Goal: Task Accomplishment & Management: Complete application form

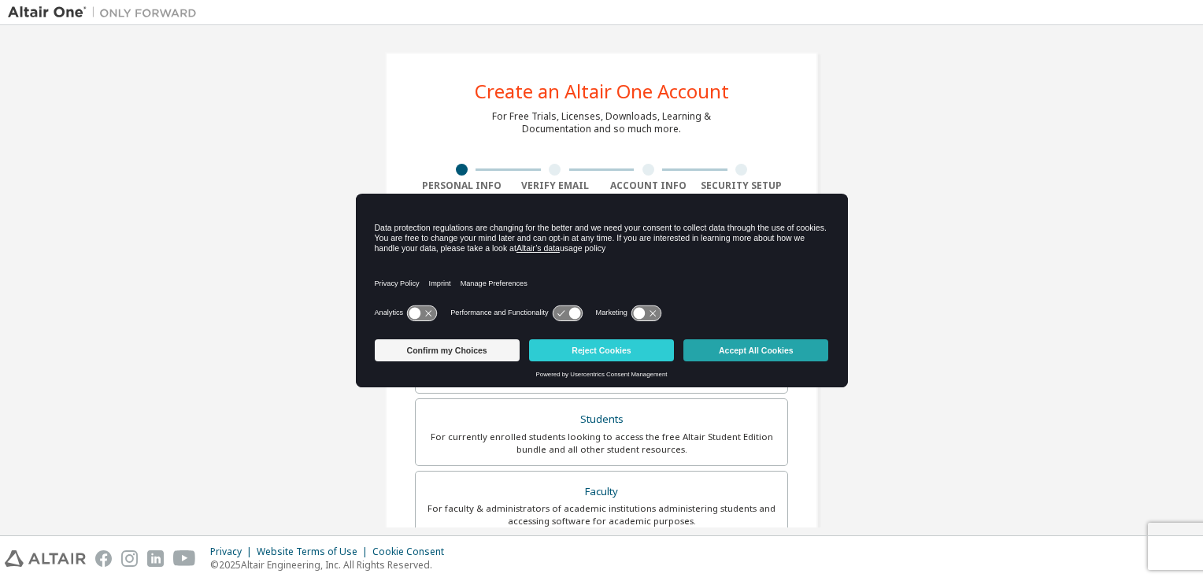
click at [756, 343] on button "Accept All Cookies" at bounding box center [756, 350] width 145 height 22
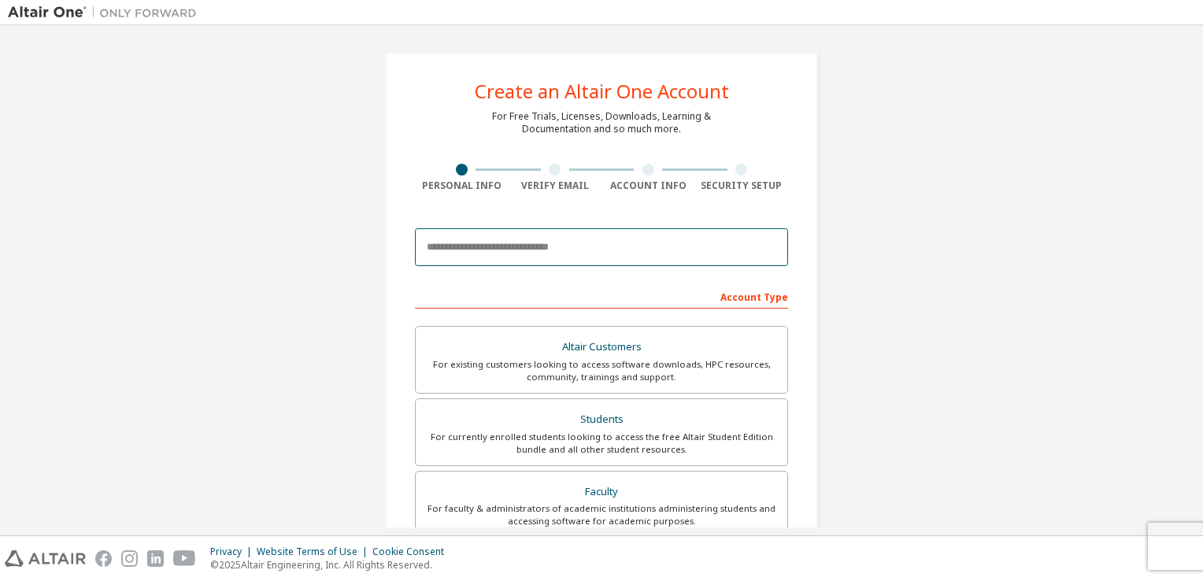
click at [484, 238] on input "email" at bounding box center [601, 247] width 373 height 38
type input "**********"
type input "*******"
type input "*****"
type input "**********"
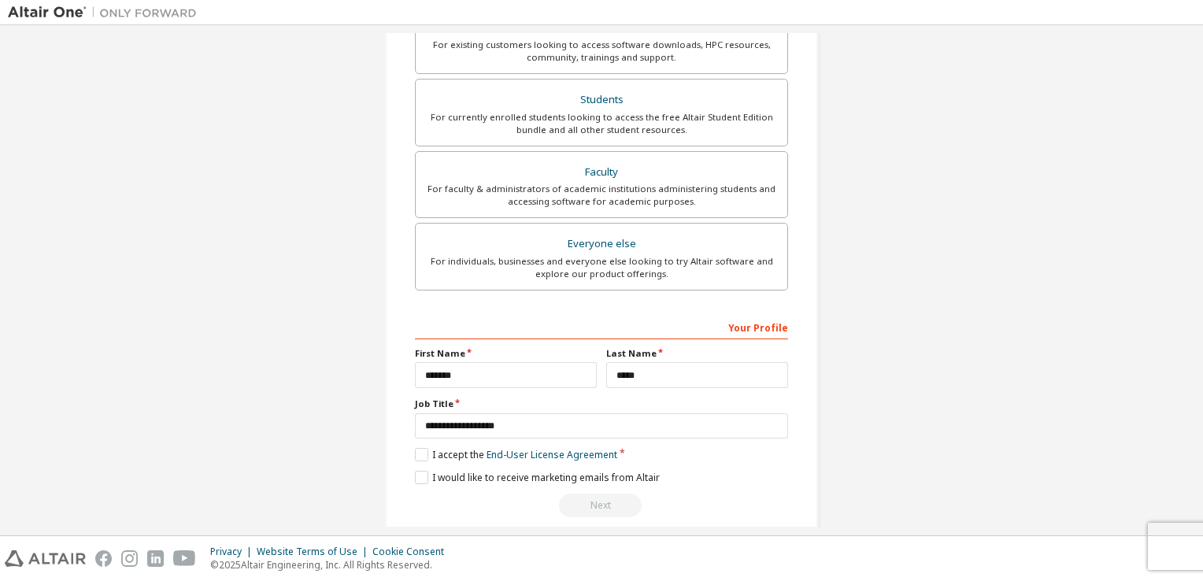
scroll to position [336, 0]
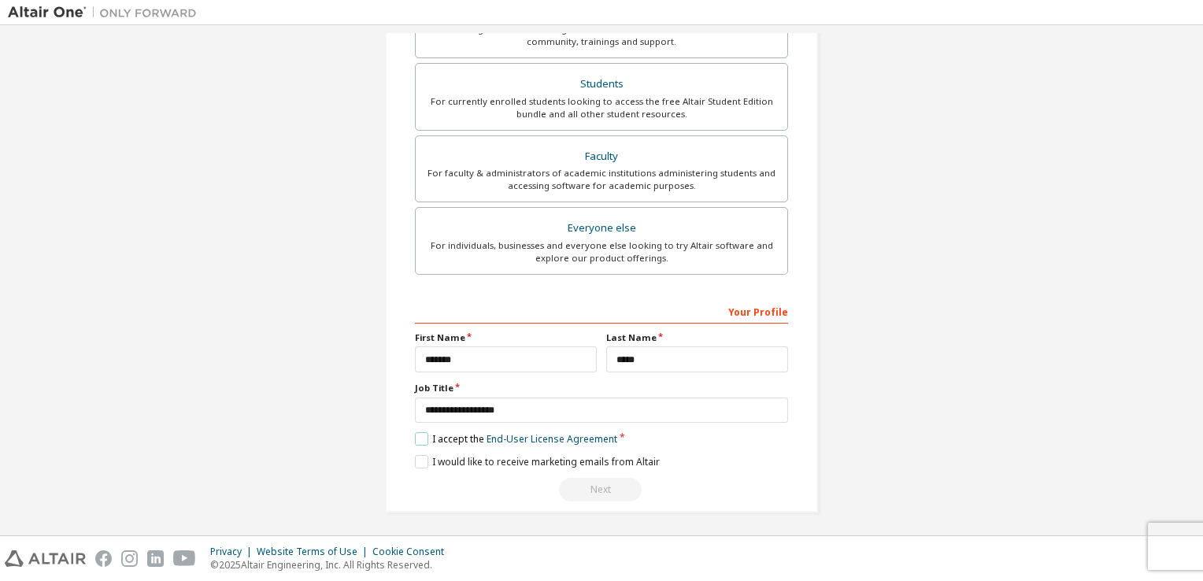
click at [417, 432] on label "I accept the End-User License Agreement" at bounding box center [516, 438] width 202 height 13
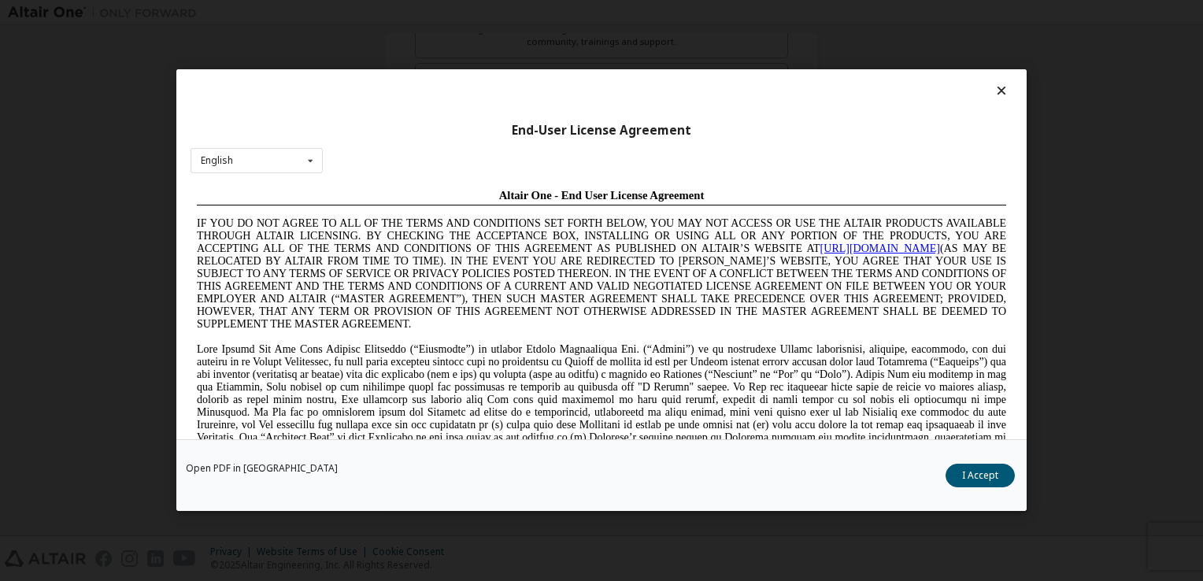
scroll to position [0, 0]
click at [964, 471] on button "I Accept" at bounding box center [980, 477] width 69 height 24
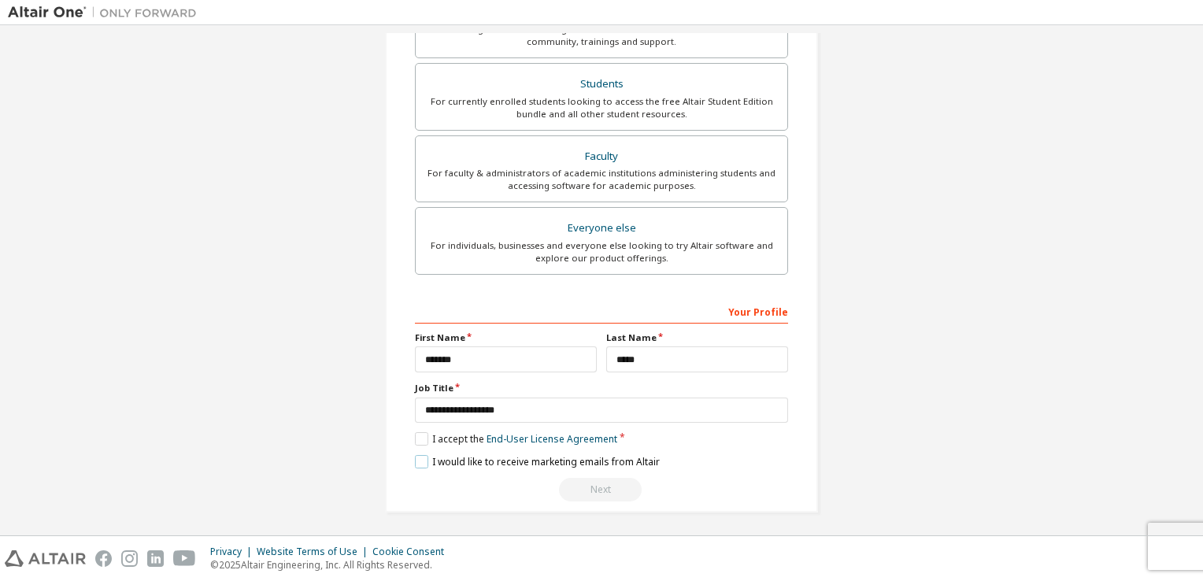
click at [419, 458] on label "I would like to receive marketing emails from Altair" at bounding box center [537, 461] width 245 height 13
click at [423, 459] on label "I would like to receive marketing emails from Altair" at bounding box center [537, 461] width 245 height 13
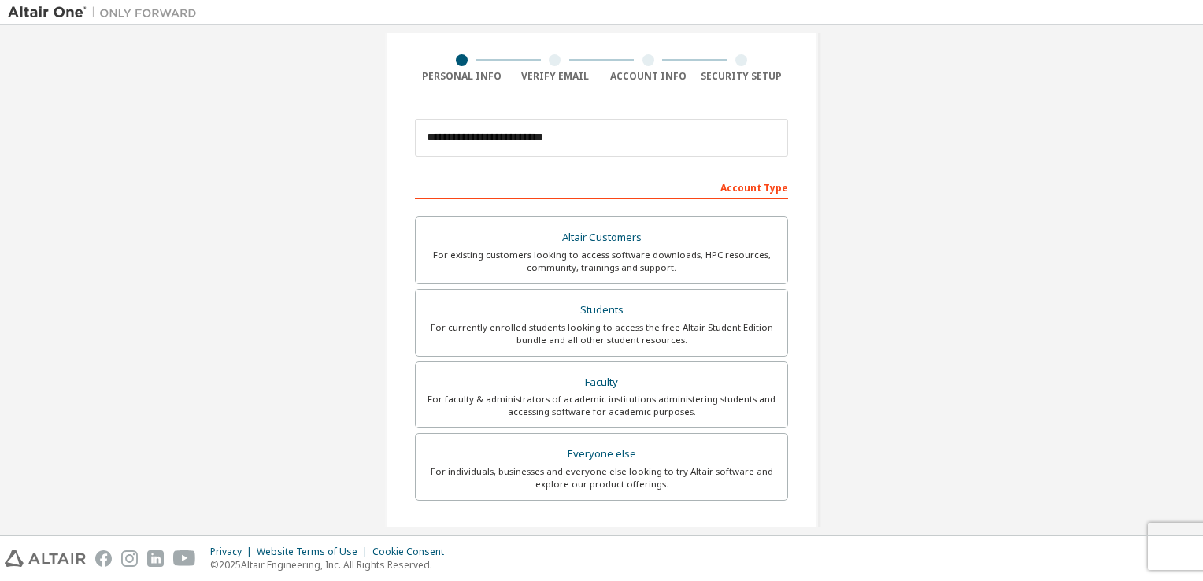
scroll to position [115, 0]
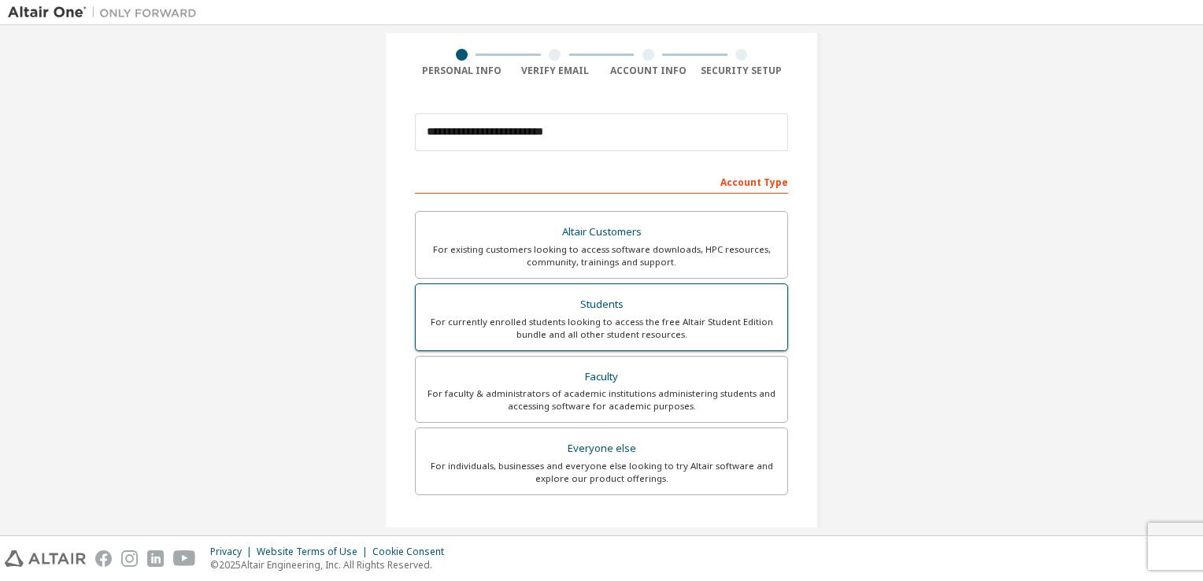
click at [662, 324] on div "For currently enrolled students looking to access the free Altair Student Editi…" at bounding box center [601, 328] width 353 height 25
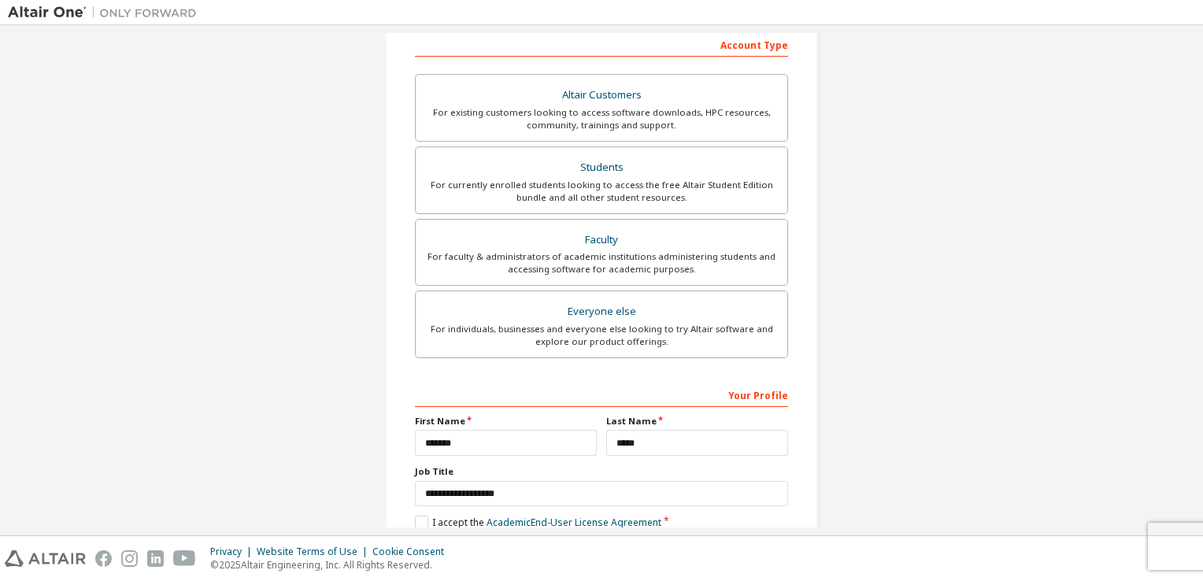
scroll to position [336, 0]
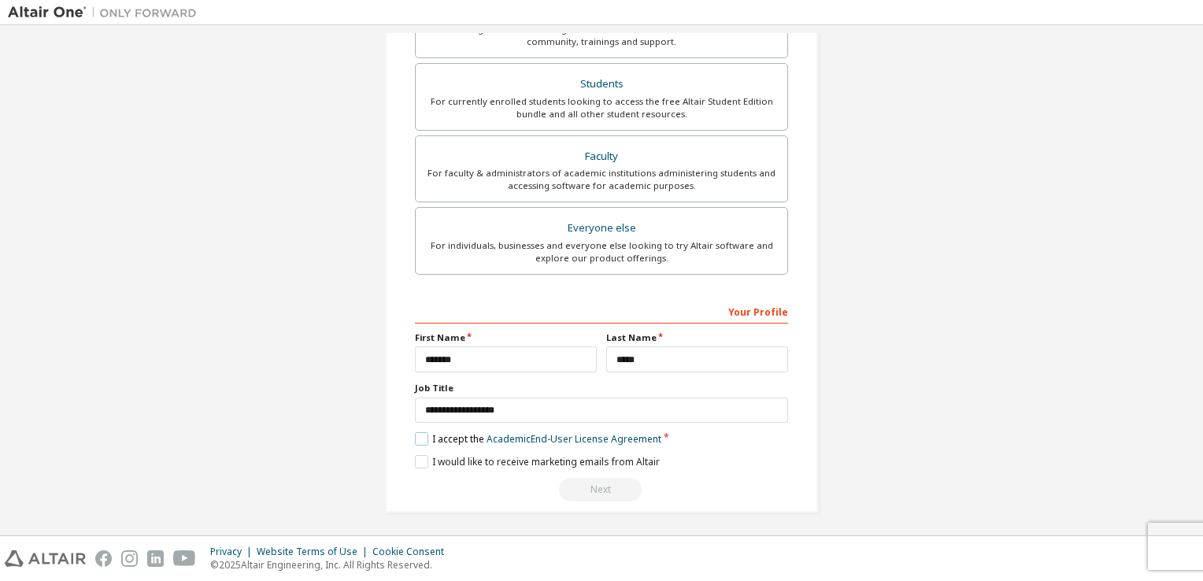
click at [426, 432] on label "I accept the Academic End-User License Agreement" at bounding box center [538, 438] width 247 height 13
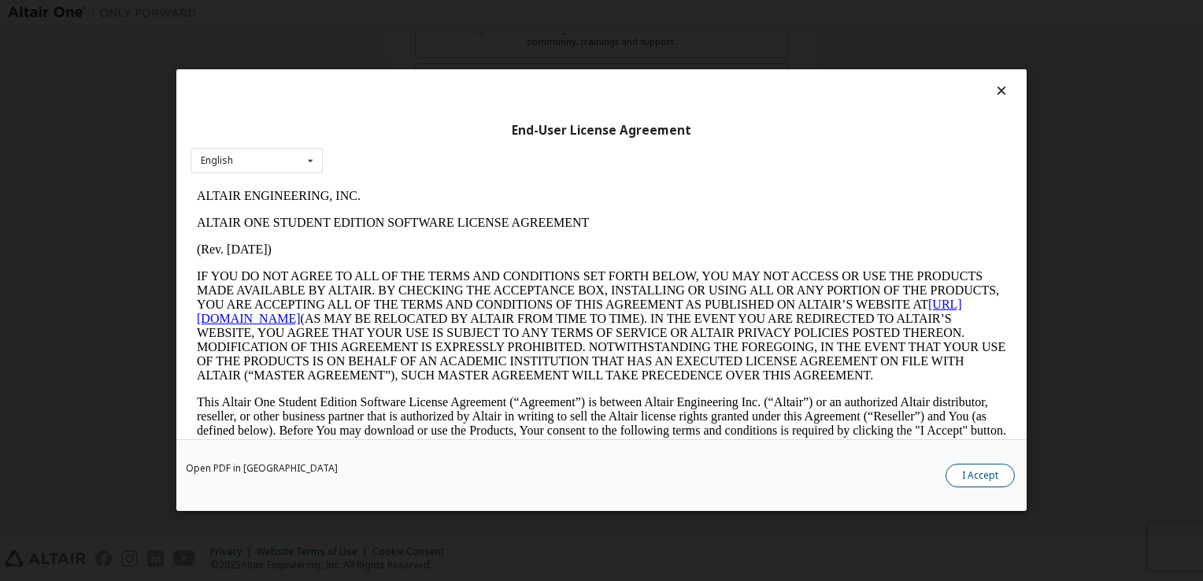
scroll to position [0, 0]
click at [983, 477] on button "I Accept" at bounding box center [980, 477] width 69 height 24
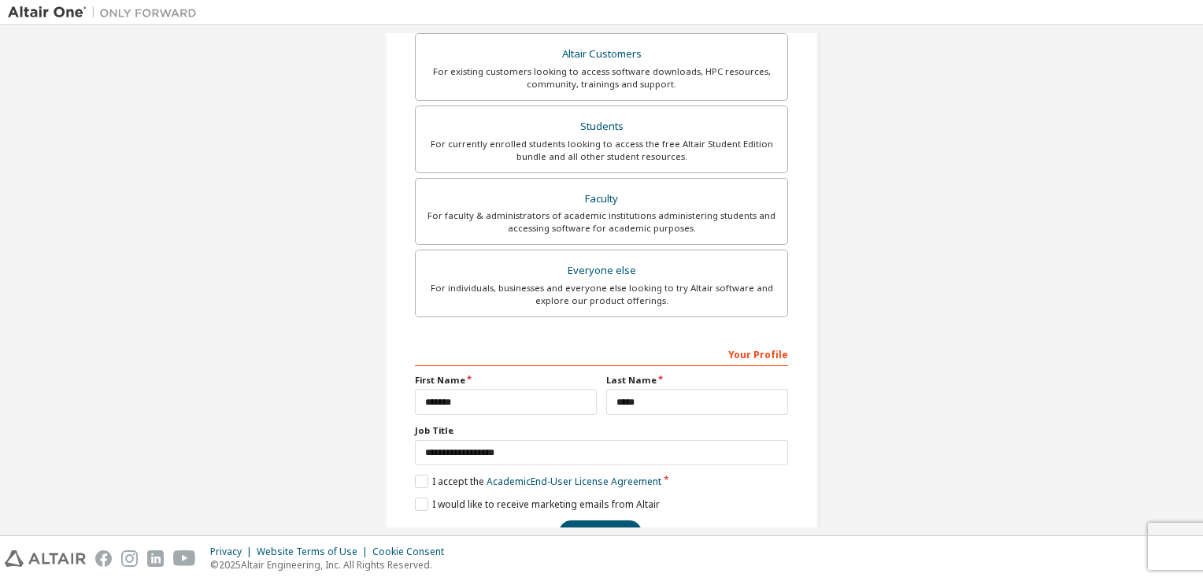
scroll to position [336, 0]
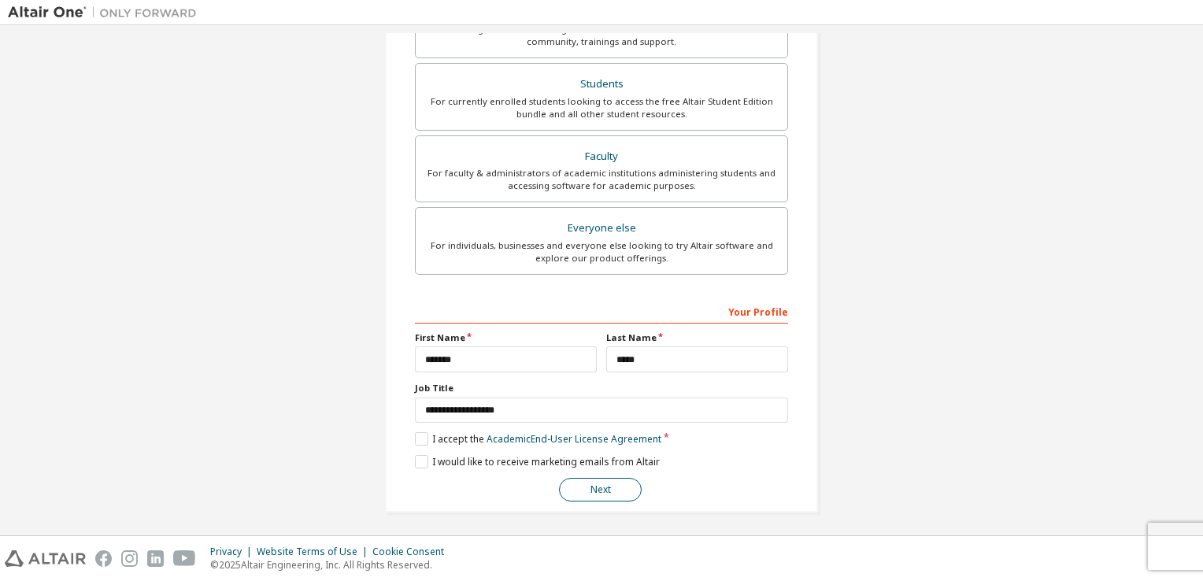
click at [624, 487] on button "Next" at bounding box center [600, 490] width 83 height 24
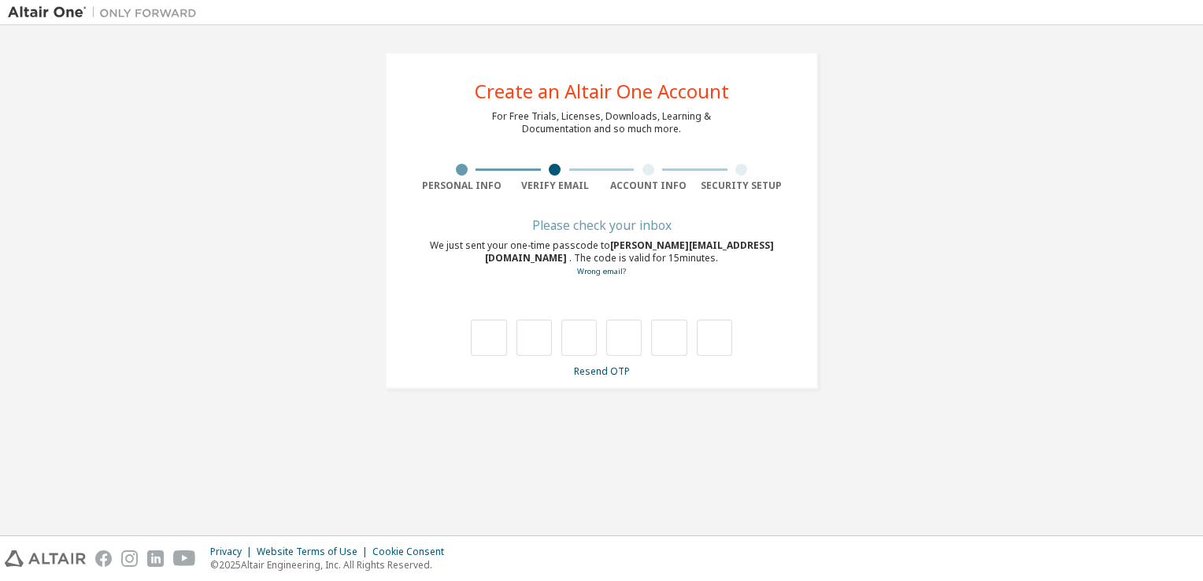
scroll to position [0, 0]
type input "*"
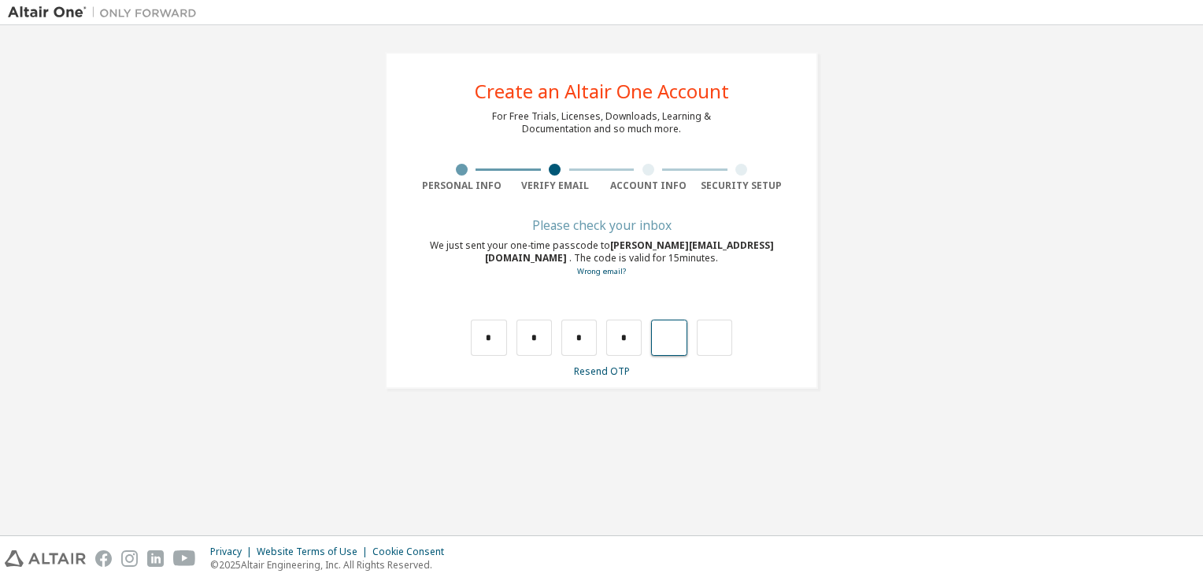
type input "*"
